Goal: Check status

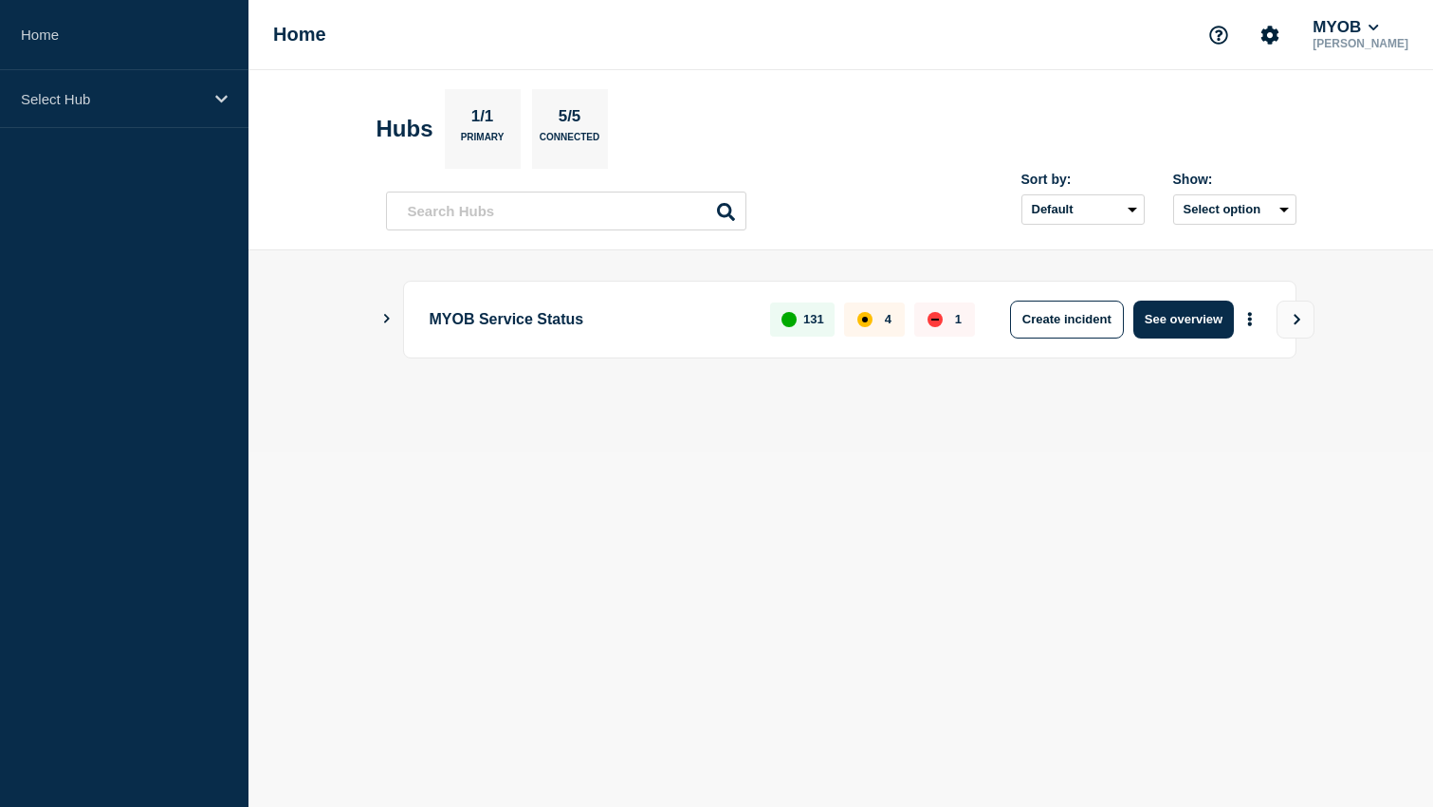
click at [386, 315] on icon "Show Connected Hubs" at bounding box center [386, 318] width 12 height 9
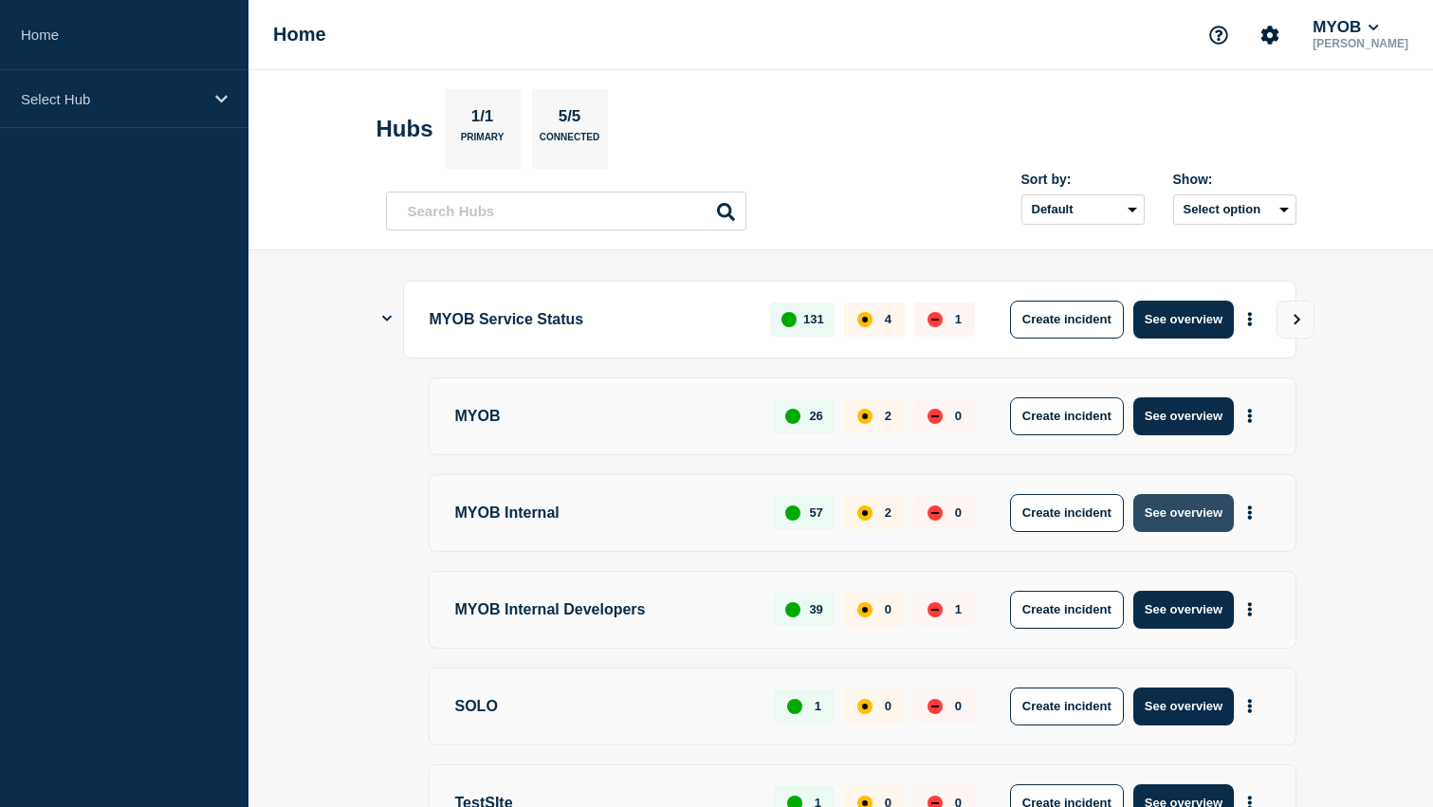
click at [1192, 527] on button "See overview" at bounding box center [1183, 513] width 101 height 38
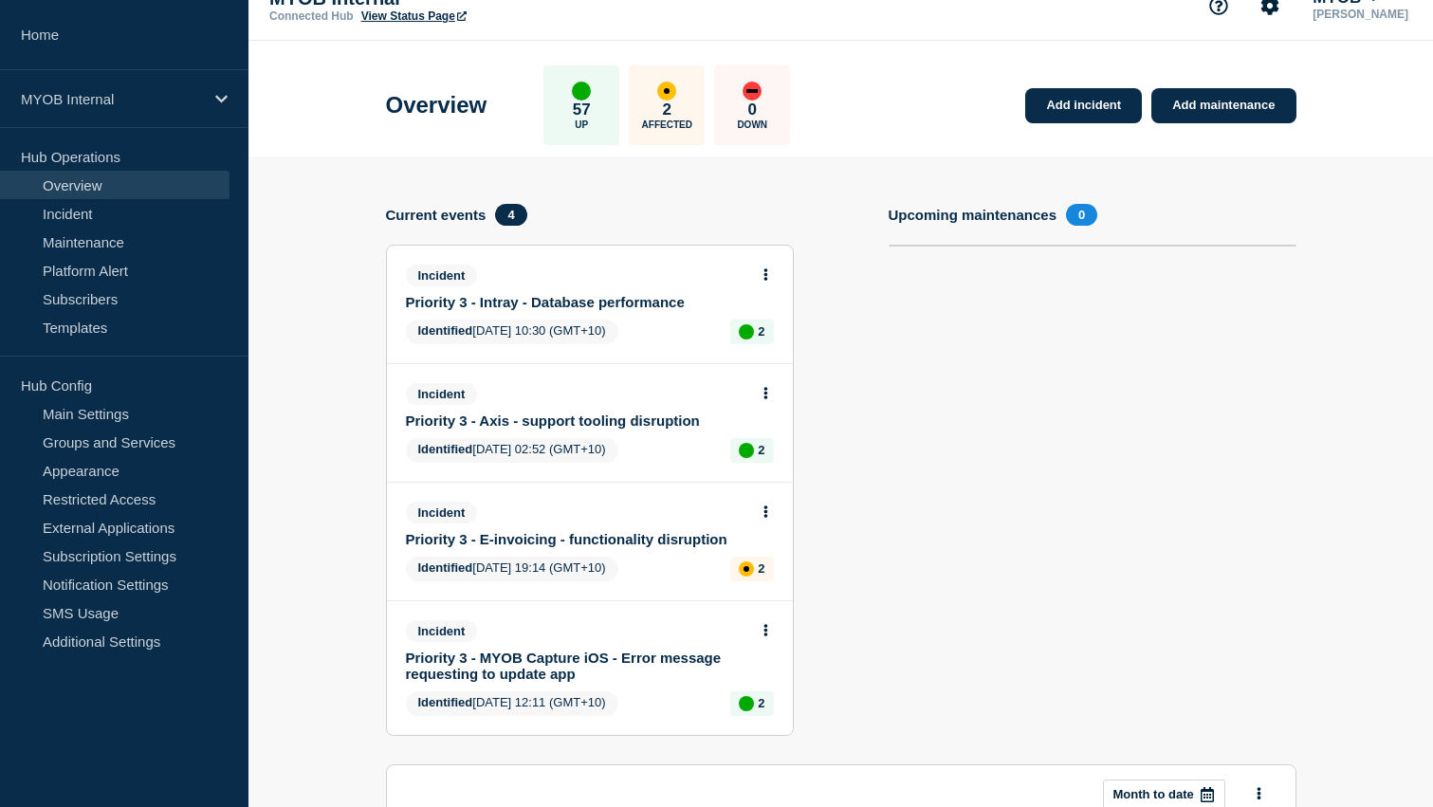
scroll to position [37, 0]
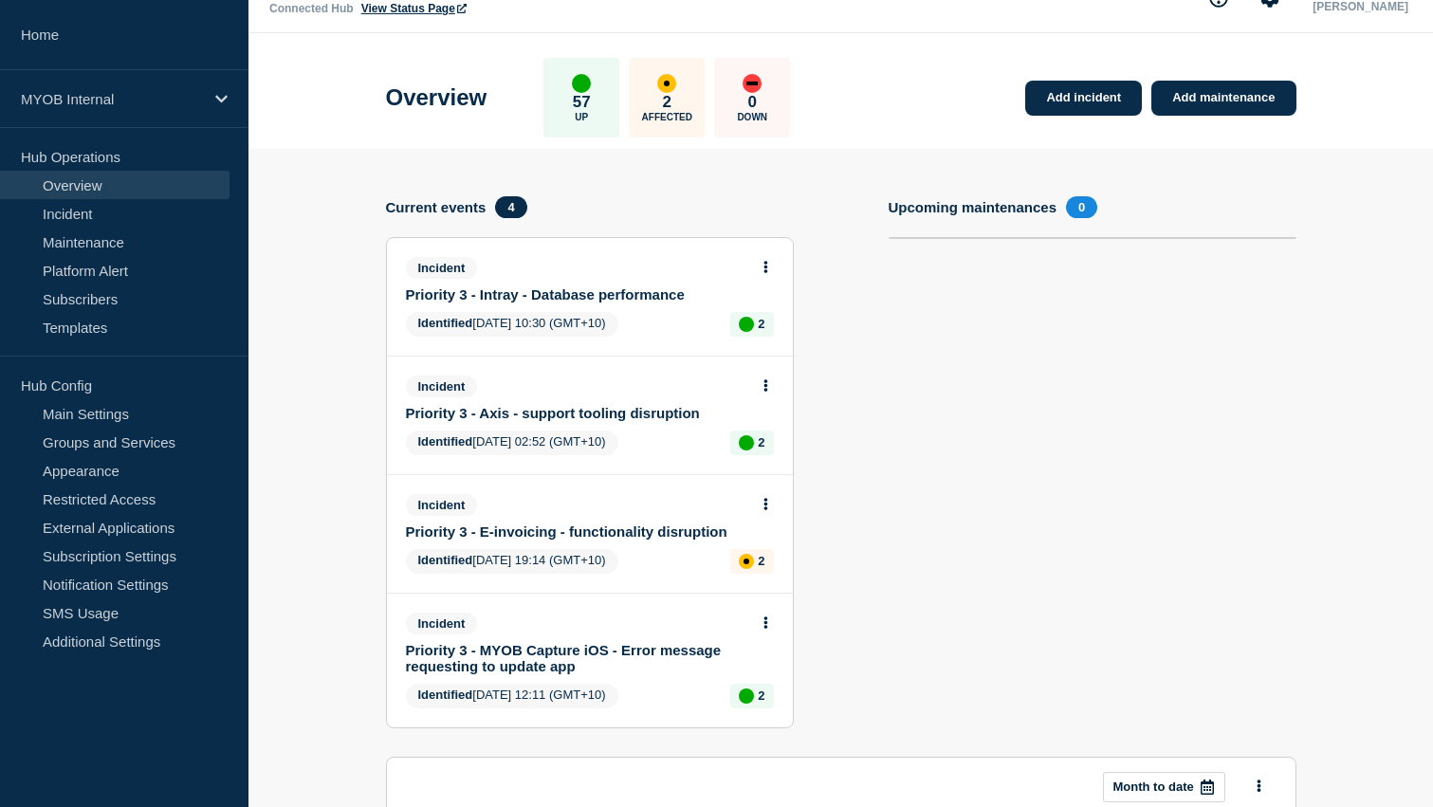
click at [649, 298] on link "Priority 3 - Intray - Database performance" at bounding box center [577, 294] width 342 height 16
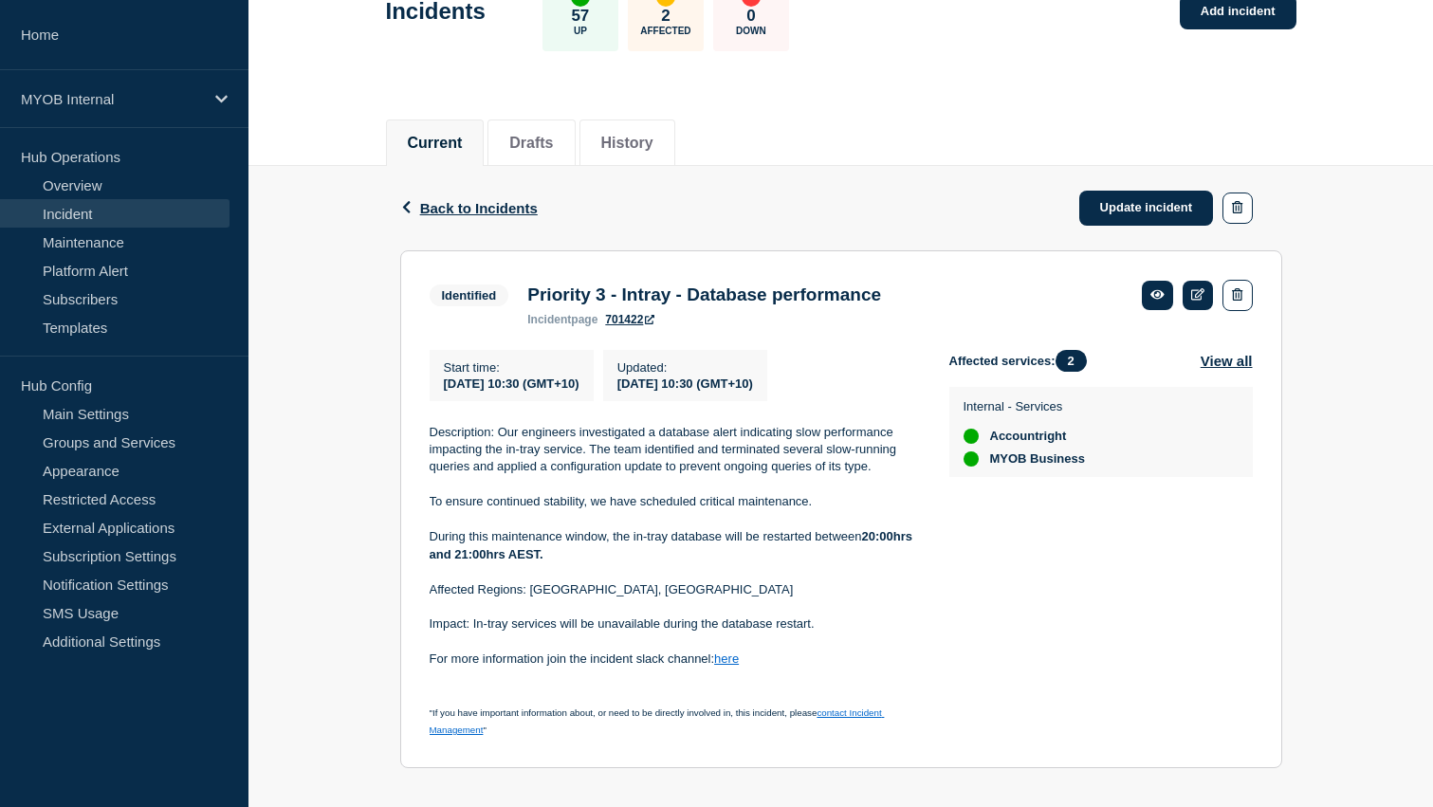
scroll to position [160, 0]
